Goal: Check status: Check status

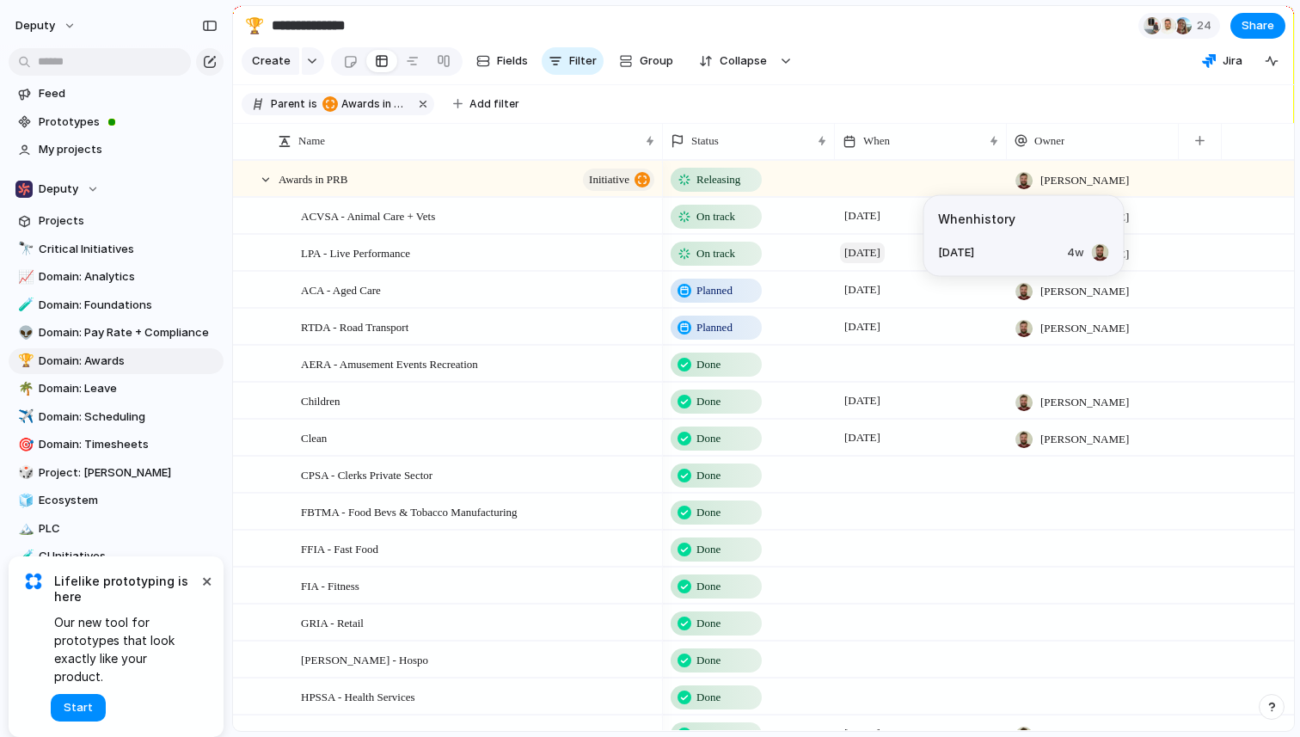
click at [867, 249] on span "[DATE]" at bounding box center [862, 253] width 45 height 21
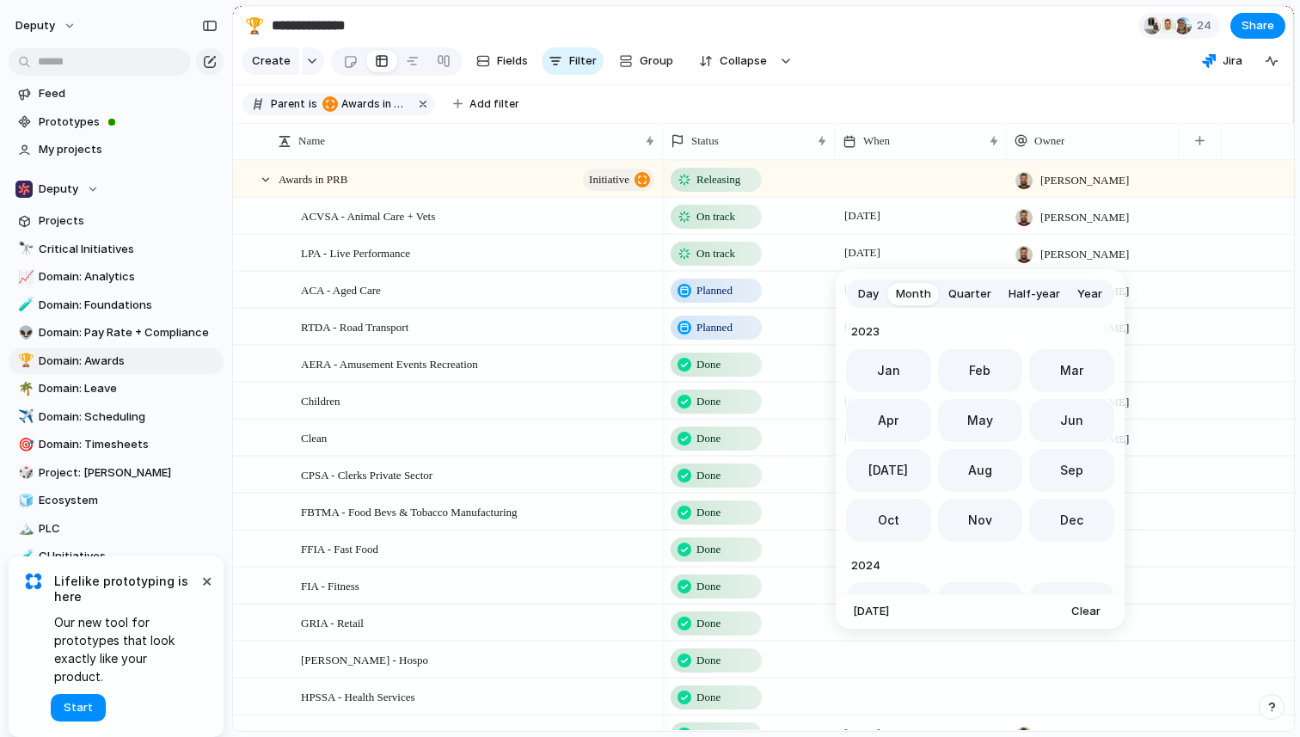
scroll to position [472, 0]
click at [1062, 459] on span "Sep" at bounding box center [1071, 465] width 23 height 18
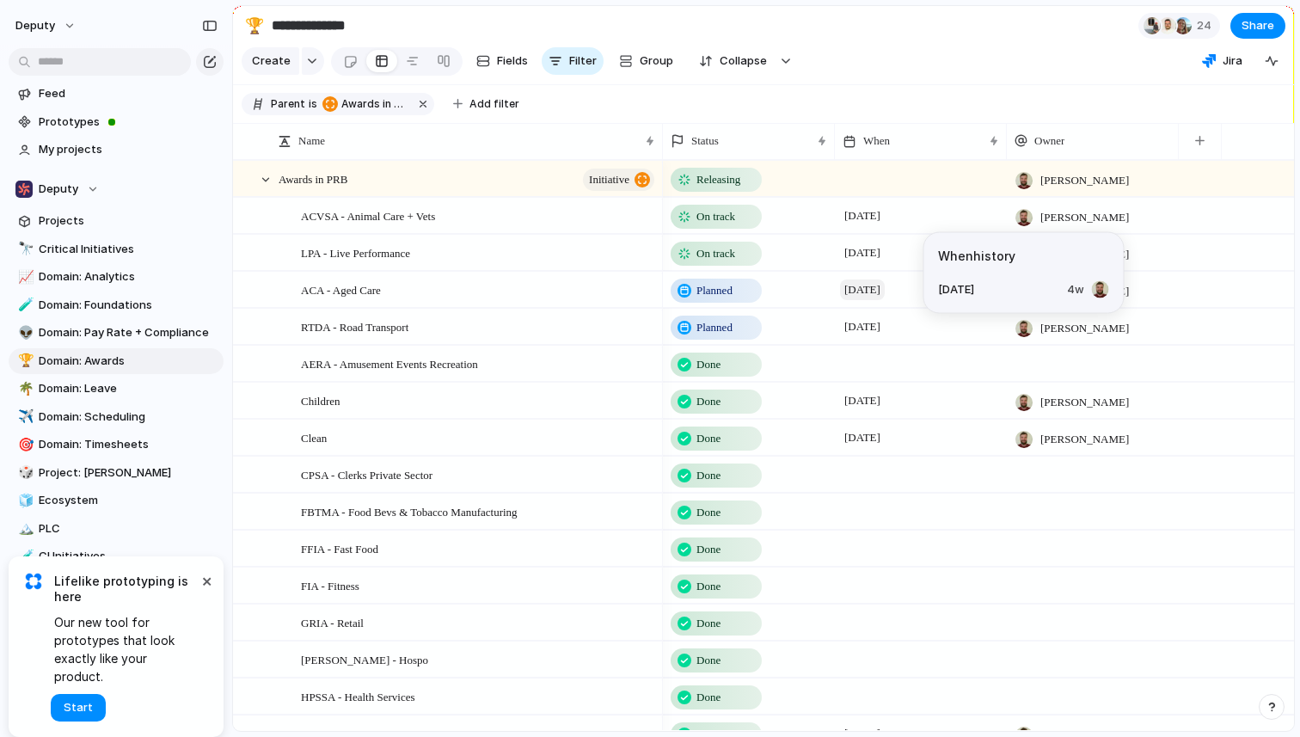
click at [885, 296] on span "[DATE]" at bounding box center [862, 290] width 45 height 21
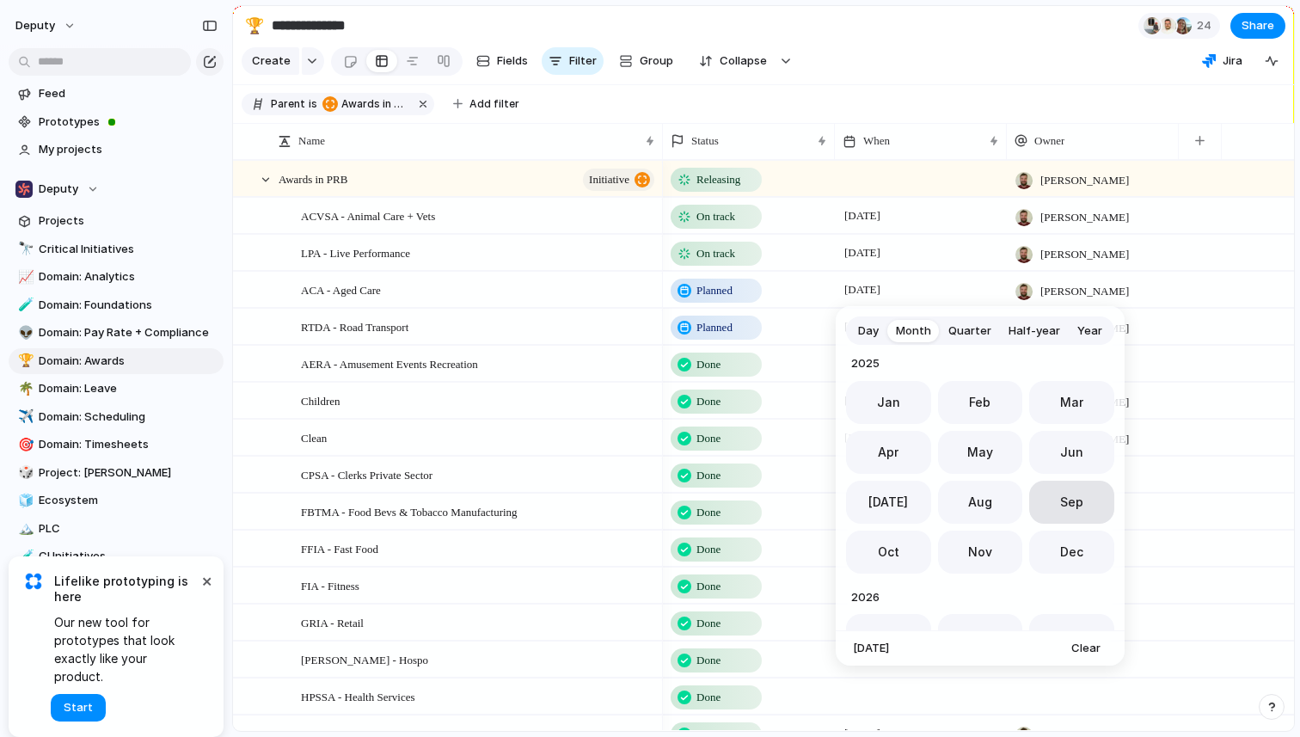
click at [1053, 491] on button "Sep" at bounding box center [1072, 502] width 85 height 43
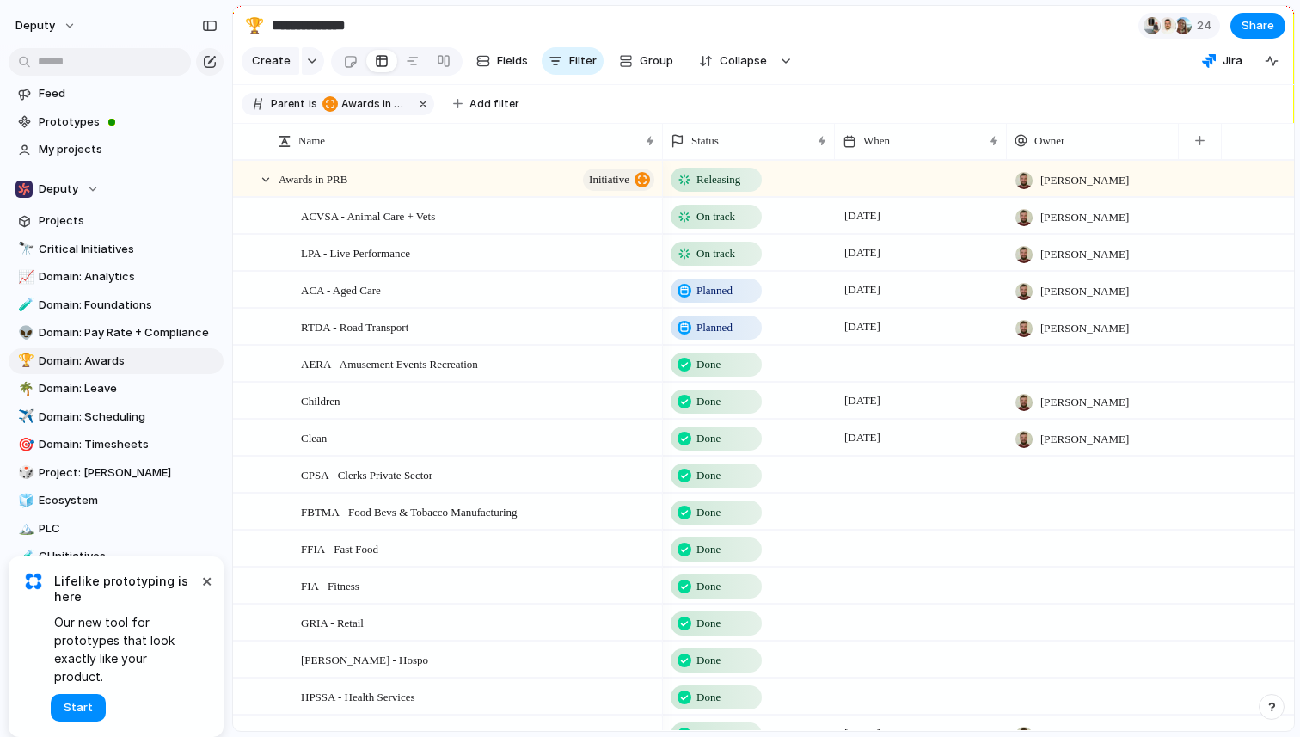
click at [708, 252] on span "On track" at bounding box center [716, 253] width 39 height 17
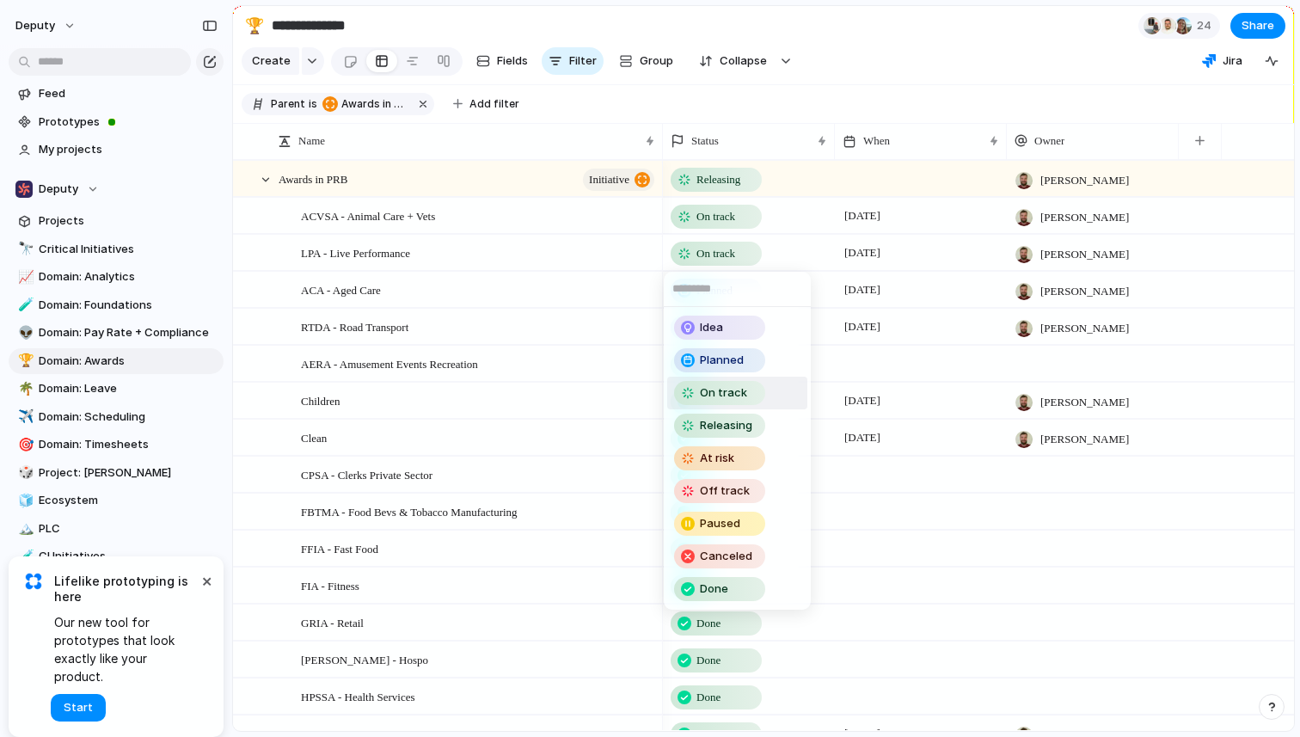
click at [867, 370] on div "Idea Planned On track Releasing At risk Off track Paused Canceled Done" at bounding box center [650, 368] width 1300 height 737
